Goal: Information Seeking & Learning: Learn about a topic

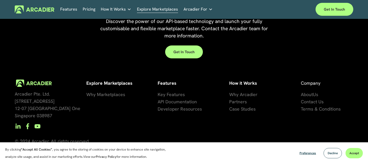
scroll to position [1146, 0]
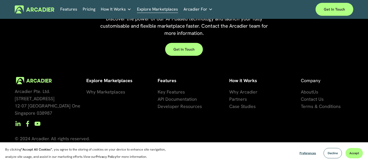
click at [248, 105] on span "se Studies" at bounding box center [245, 106] width 21 height 6
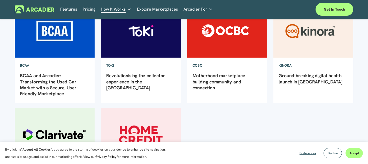
scroll to position [79, 0]
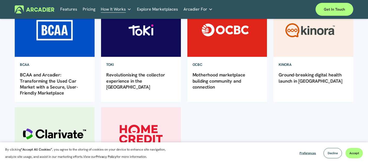
click at [197, 77] on link "Motherhood marketplace building community and connection" at bounding box center [218, 81] width 53 height 18
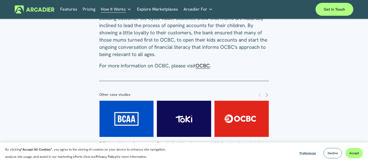
scroll to position [520, 0]
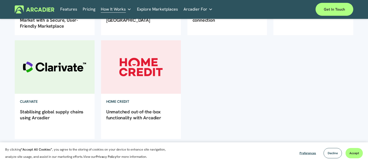
scroll to position [161, 0]
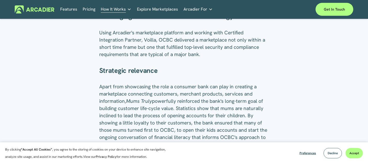
scroll to position [395, 0]
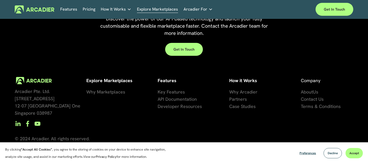
scroll to position [1146, 0]
click at [88, 8] on link "Pricing" at bounding box center [89, 9] width 13 height 8
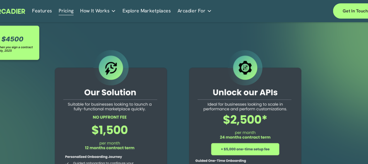
click at [121, 62] on div at bounding box center [127, 139] width 110 height 196
click at [122, 57] on div at bounding box center [127, 139] width 110 height 196
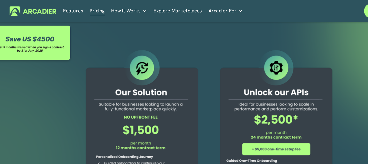
click at [150, 9] on link "Explore Marketplaces" at bounding box center [157, 9] width 41 height 8
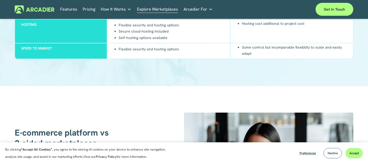
scroll to position [668, 0]
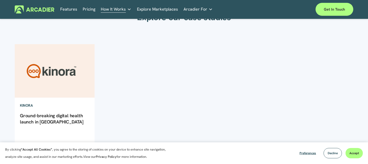
scroll to position [34, 0]
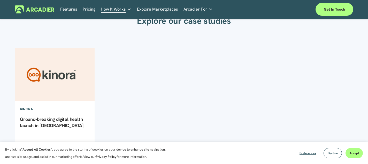
click at [28, 81] on img at bounding box center [54, 75] width 81 height 54
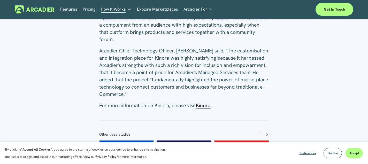
scroll to position [554, 0]
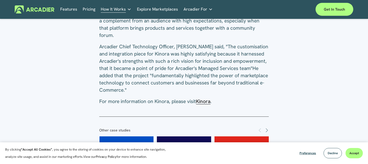
click at [206, 98] on span "Kinora" at bounding box center [203, 101] width 14 height 6
